Goal: Navigation & Orientation: Find specific page/section

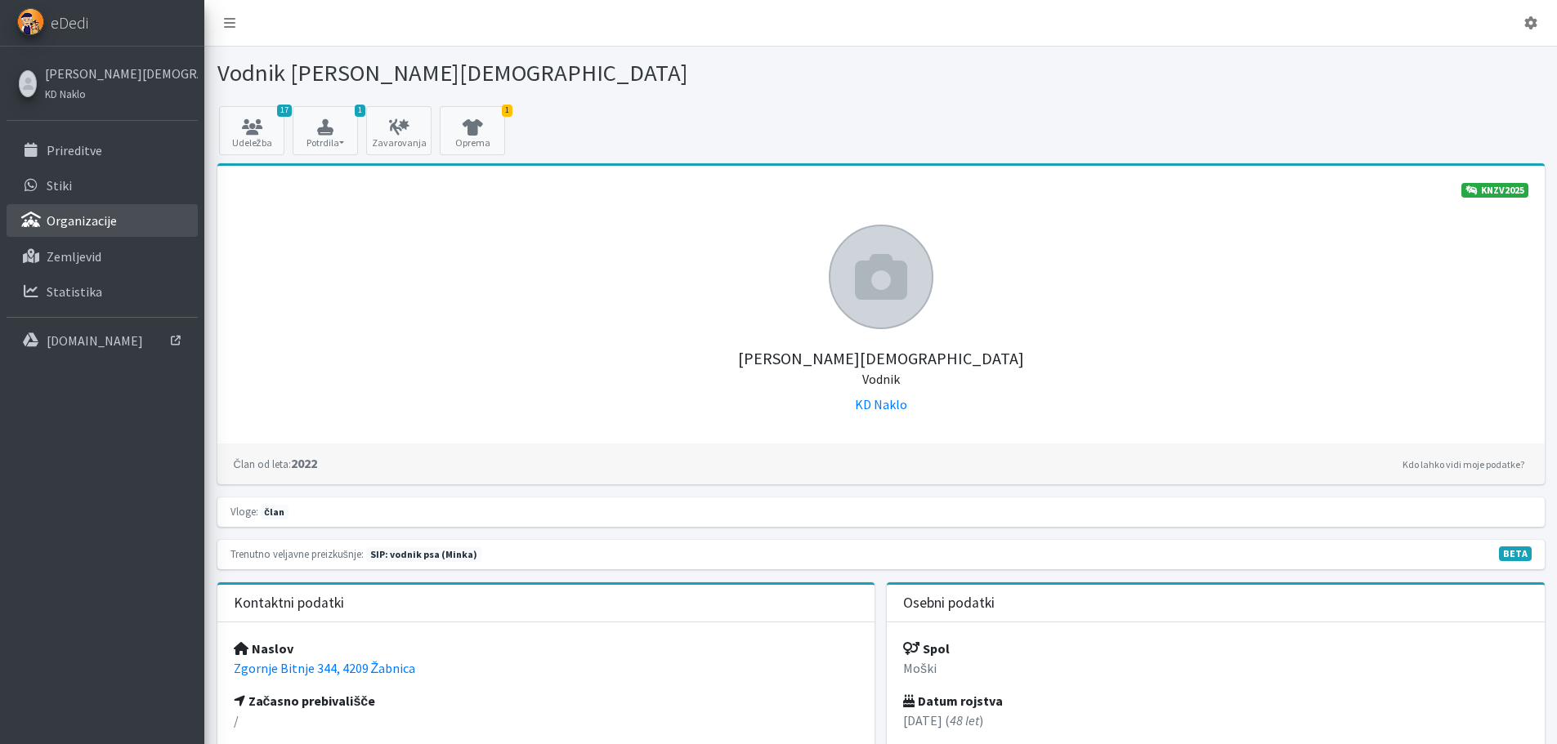
click at [89, 218] on p "Organizacije" at bounding box center [82, 220] width 70 height 16
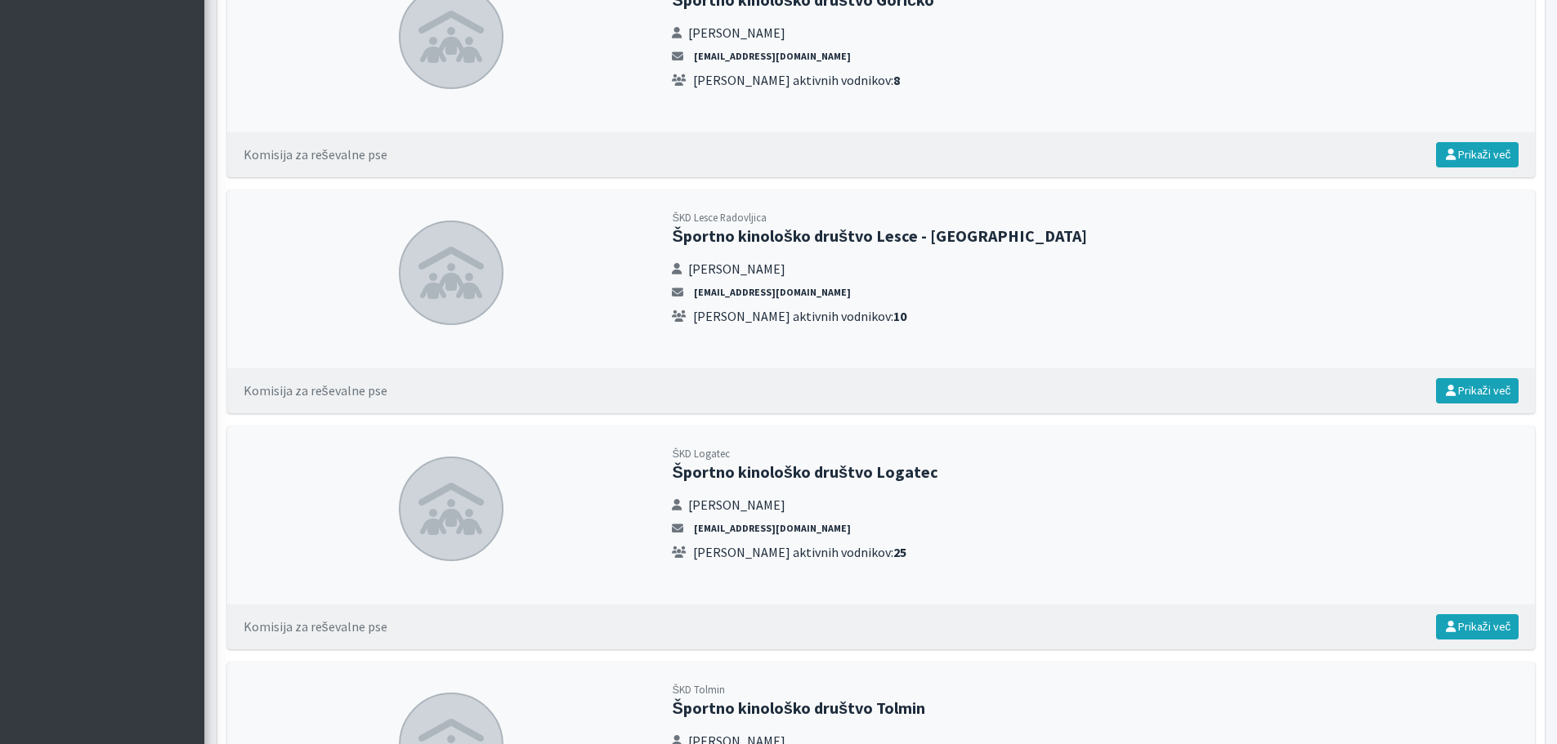
scroll to position [4903, 0]
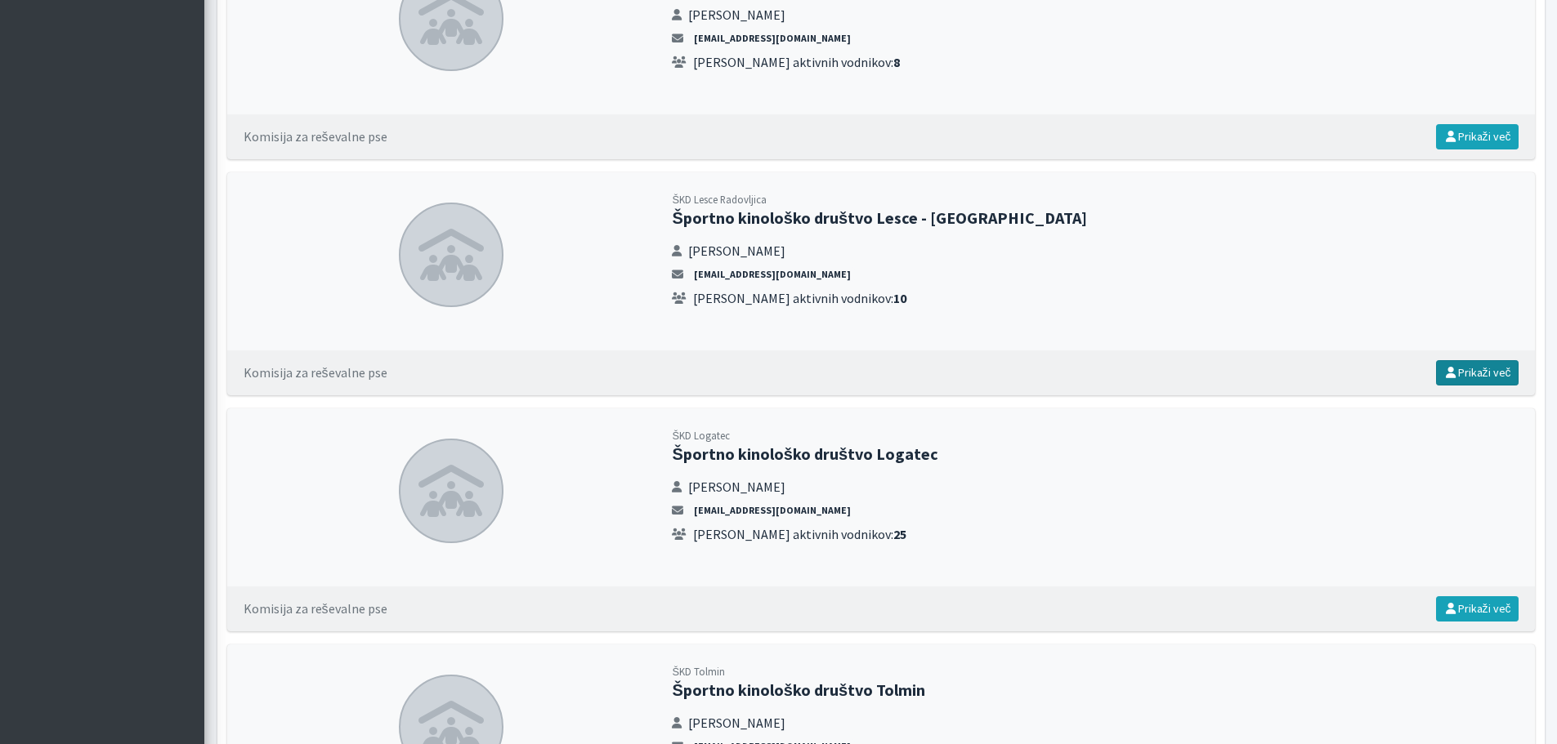
click at [1468, 368] on link "Prikaži več" at bounding box center [1477, 372] width 83 height 25
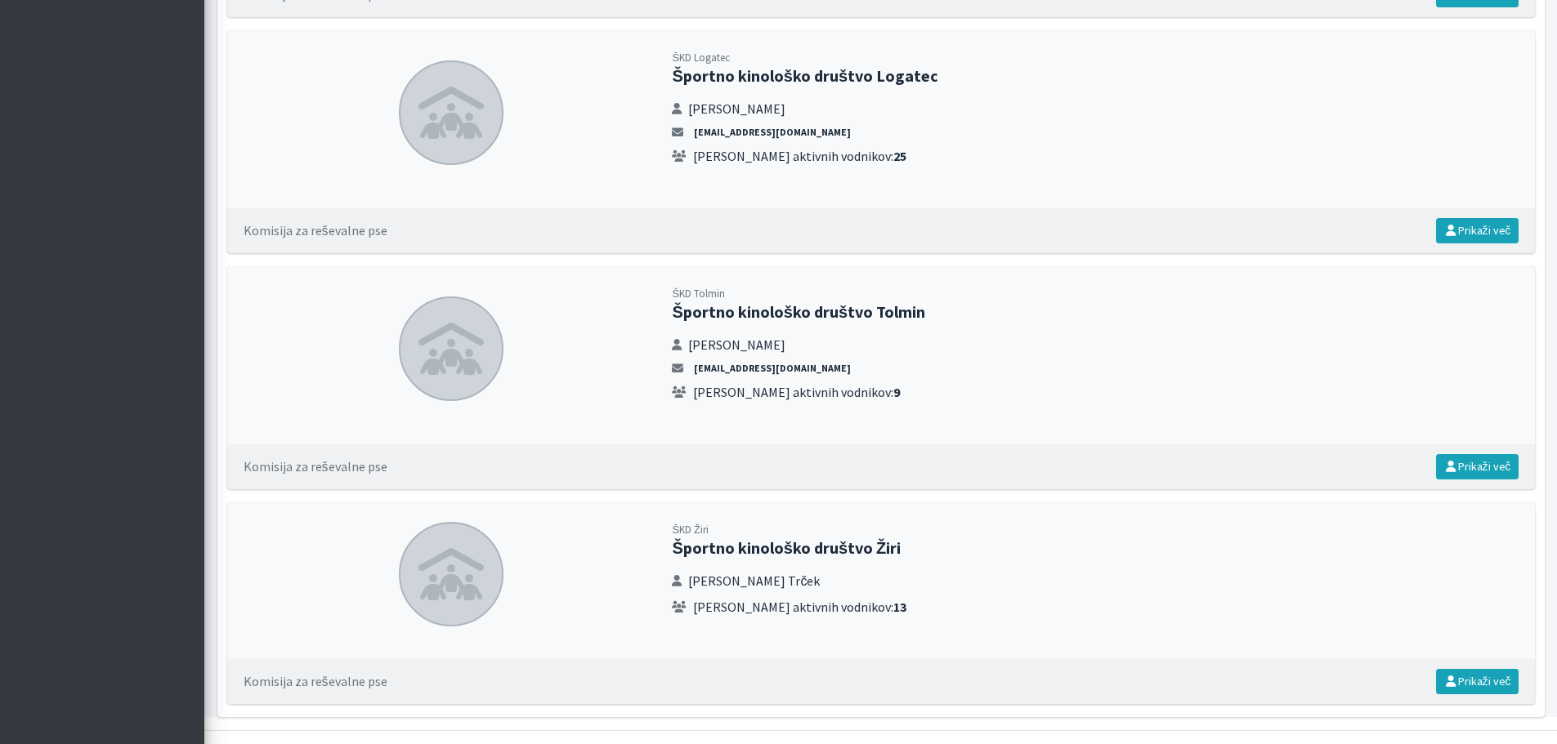
scroll to position [5314, 0]
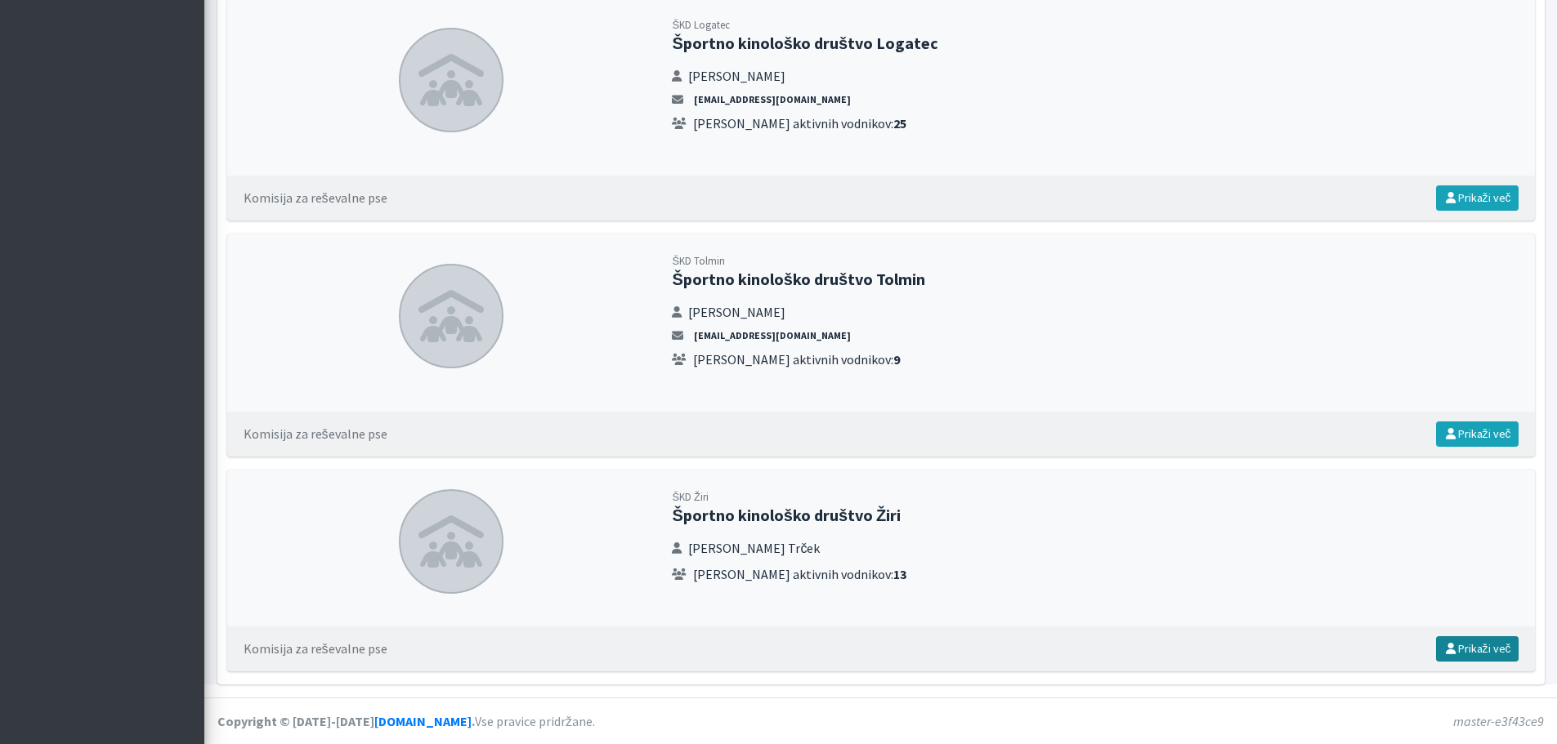
click at [1486, 650] on link "Prikaži več" at bounding box center [1477, 649] width 83 height 25
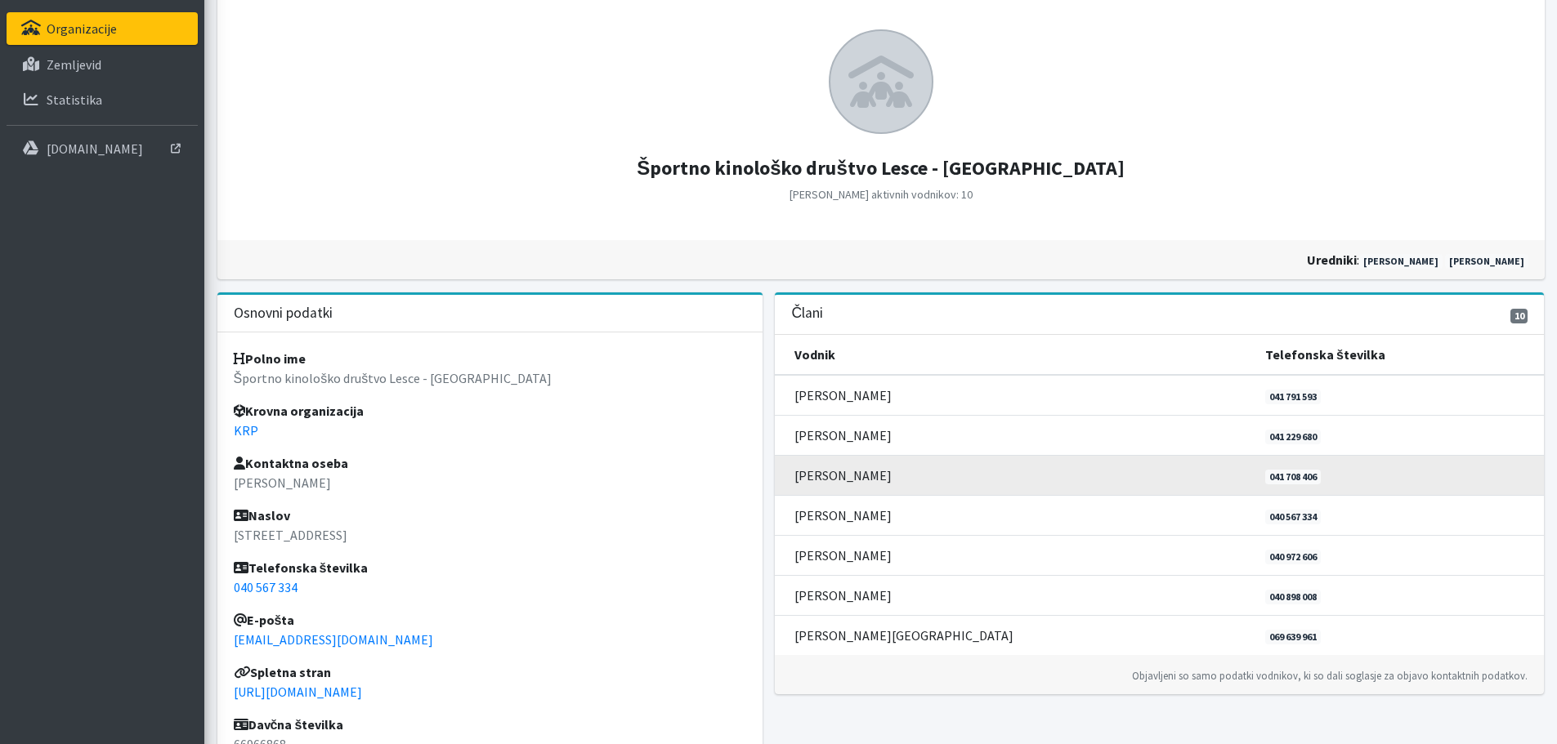
scroll to position [245, 0]
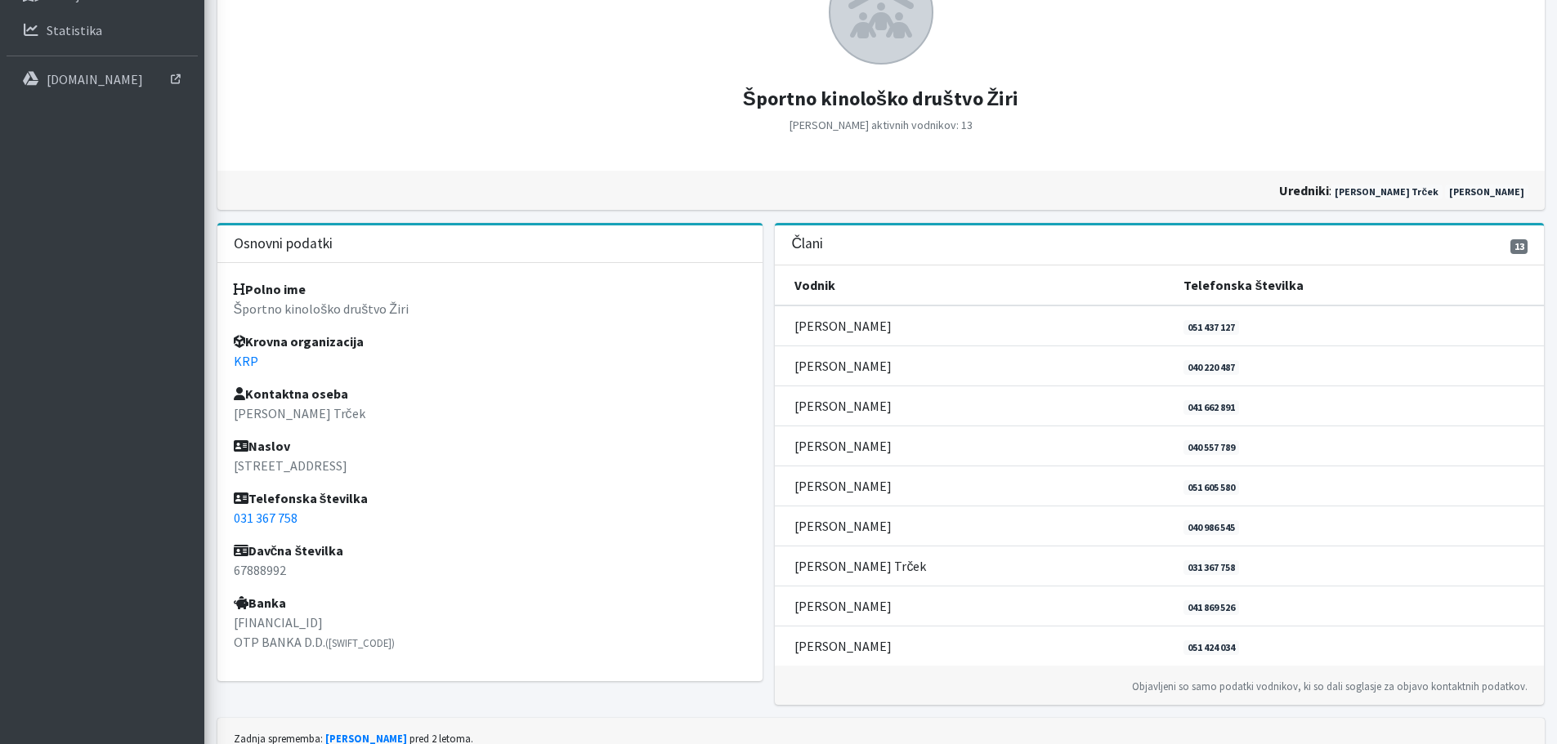
scroll to position [327, 0]
